Goal: Task Accomplishment & Management: Use online tool/utility

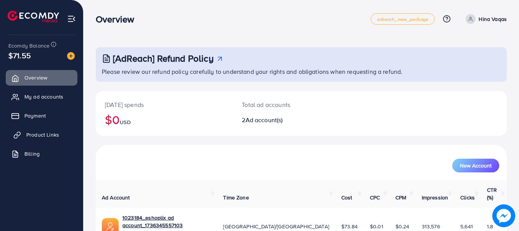
click at [29, 130] on link "Product Links" at bounding box center [42, 134] width 72 height 15
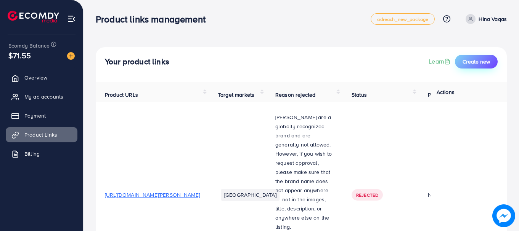
click at [469, 57] on button "Create new" at bounding box center [476, 62] width 43 height 14
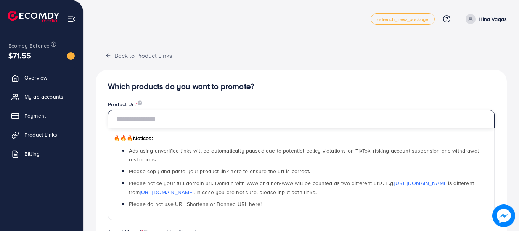
click at [380, 120] on input "text" at bounding box center [301, 119] width 386 height 18
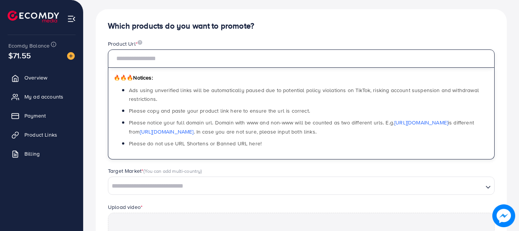
scroll to position [95, 0]
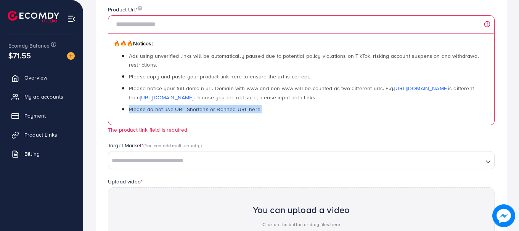
drag, startPoint x: 516, startPoint y: 95, endPoint x: 516, endPoint y: 116, distance: 21.0
click at [516, 116] on div "Back to Product Links Which products do you want to promote? Product Url * 🔥🔥🔥 …" at bounding box center [300, 123] width 435 height 437
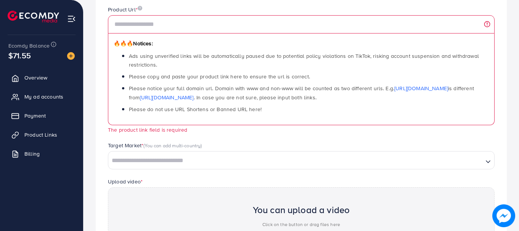
click at [279, 163] on input "Search for option" at bounding box center [295, 161] width 373 height 12
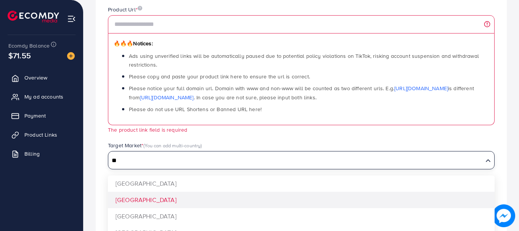
type input "**"
click at [258, 198] on div "Which products do you want to promote? Product Url * 🔥🔥🔥 Notices: Ads using unv…" at bounding box center [301, 153] width 411 height 356
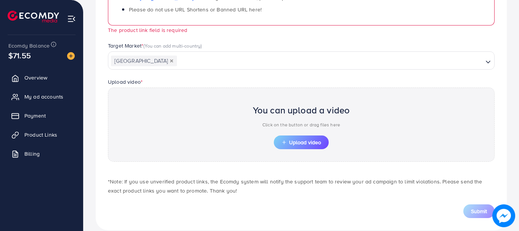
scroll to position [206, 0]
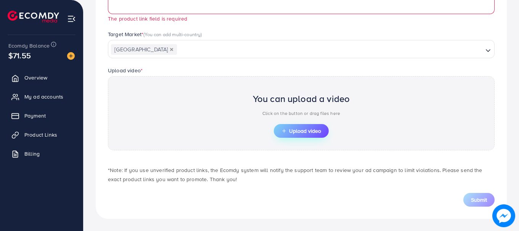
click at [309, 126] on button "Upload video" at bounding box center [301, 131] width 55 height 14
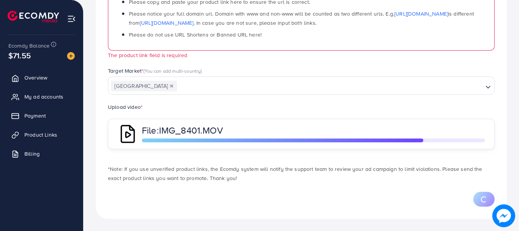
scroll to position [0, 0]
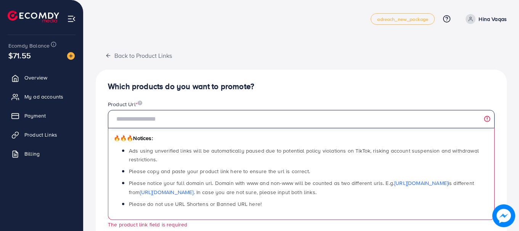
click at [221, 118] on input "text" at bounding box center [301, 119] width 386 height 18
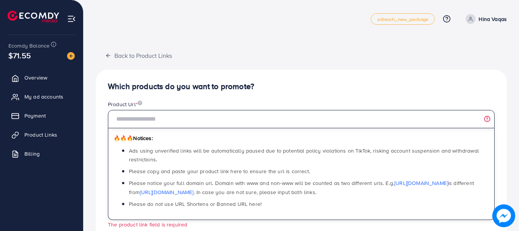
paste input "**********"
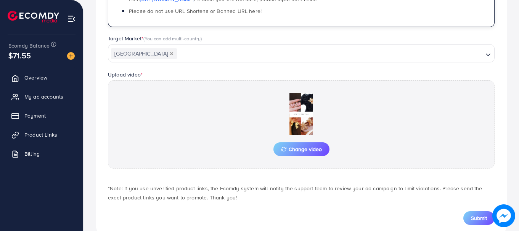
scroll to position [196, 0]
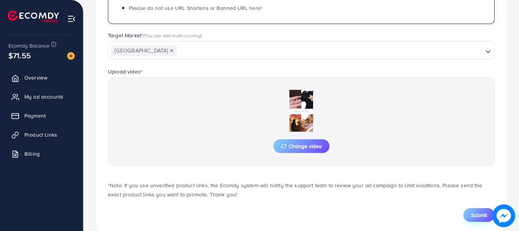
type input "**********"
click at [487, 215] on button "Submit" at bounding box center [478, 215] width 31 height 14
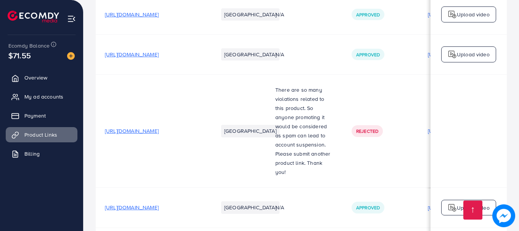
scroll to position [1499, 0]
